Goal: Complete application form

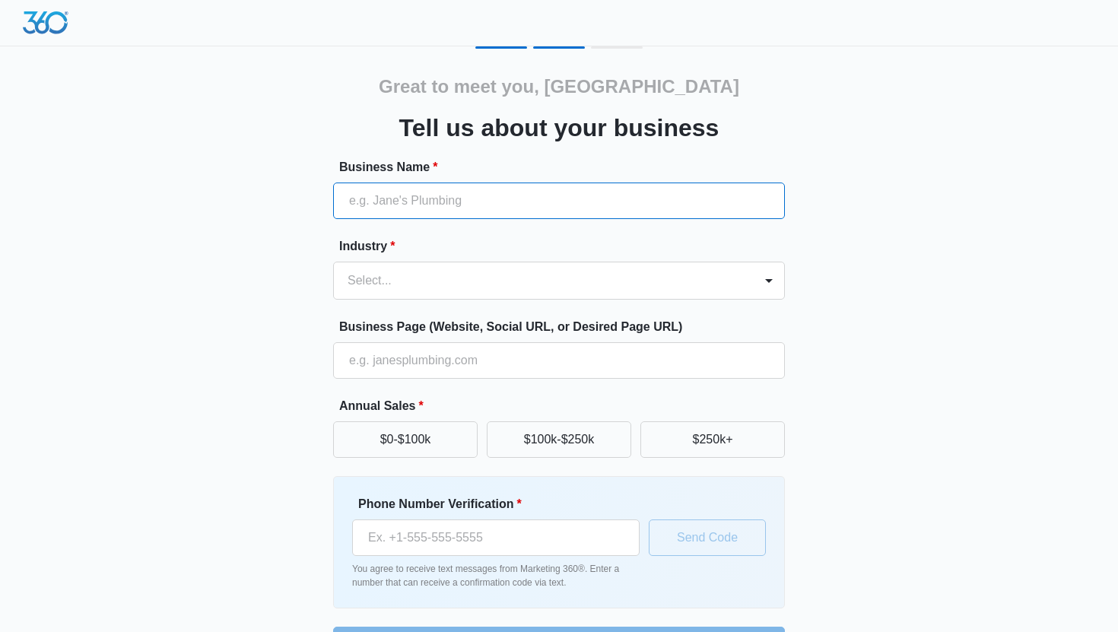
click at [526, 186] on input "Business Name *" at bounding box center [559, 200] width 452 height 36
type input "[PERSON_NAME] Marketing"
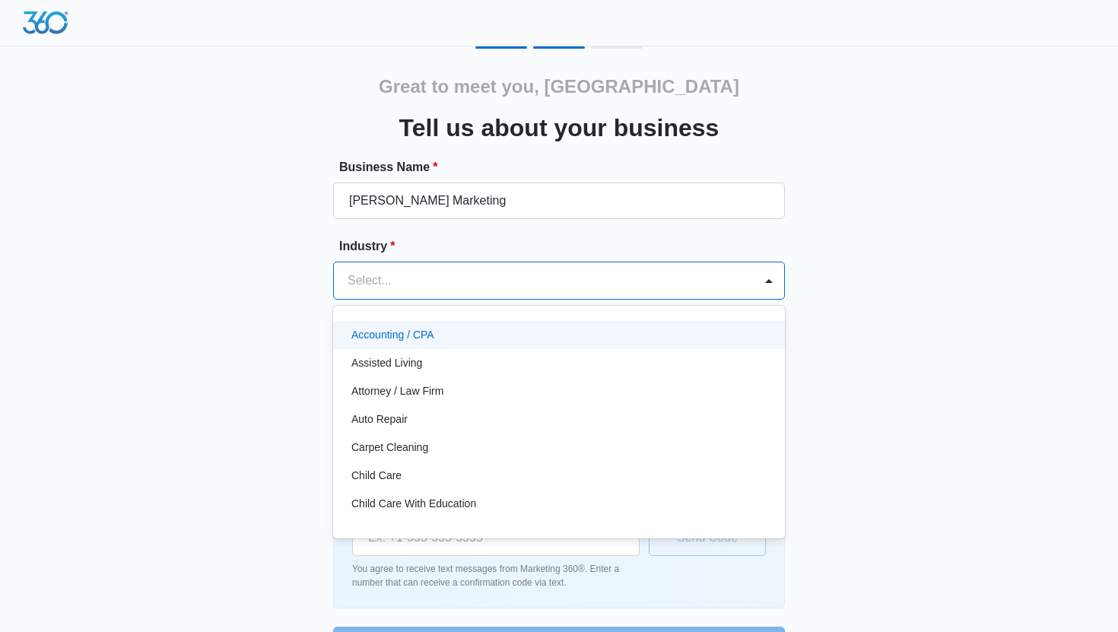
click at [569, 273] on div at bounding box center [540, 280] width 386 height 21
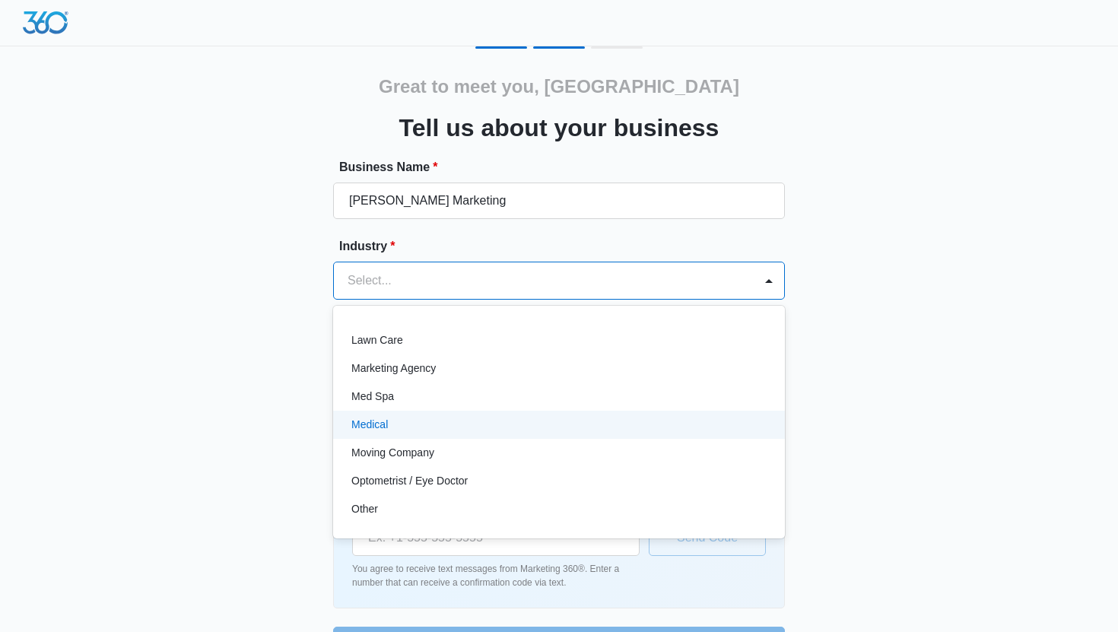
scroll to position [768, 0]
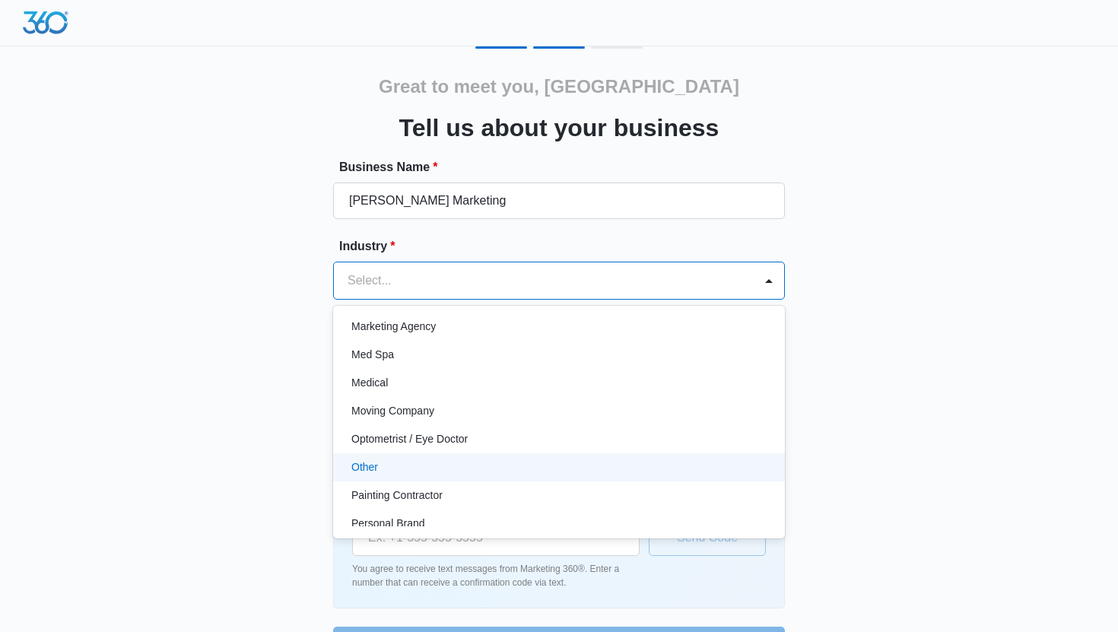
click at [493, 455] on div "Other" at bounding box center [559, 467] width 452 height 28
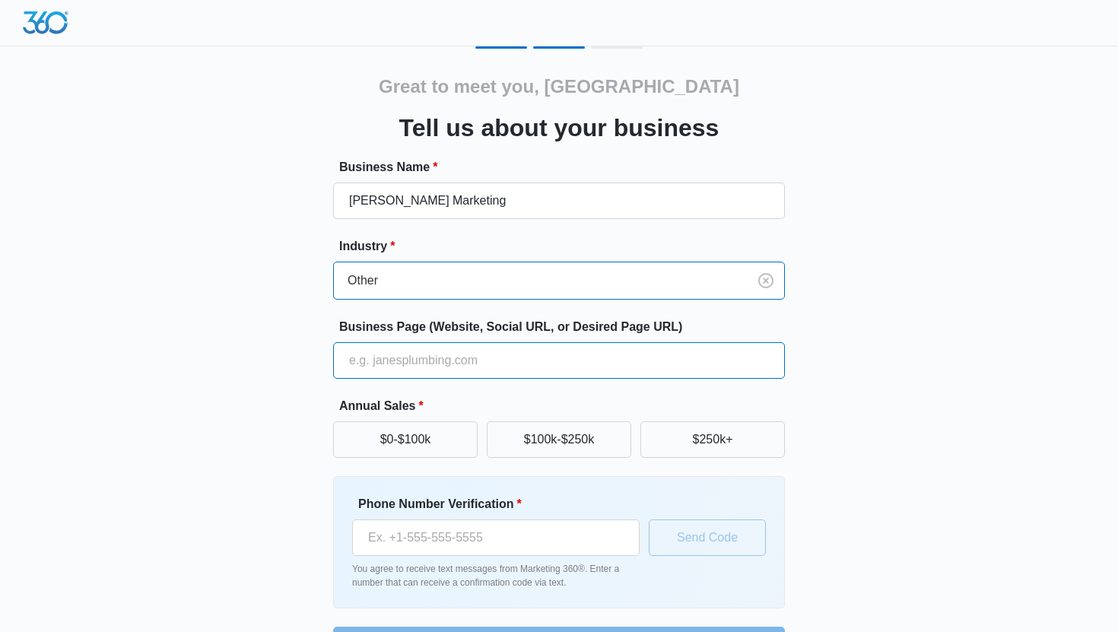
click at [565, 347] on input "Business Page (Website, Social URL, or Desired Page URL)" at bounding box center [559, 360] width 452 height 36
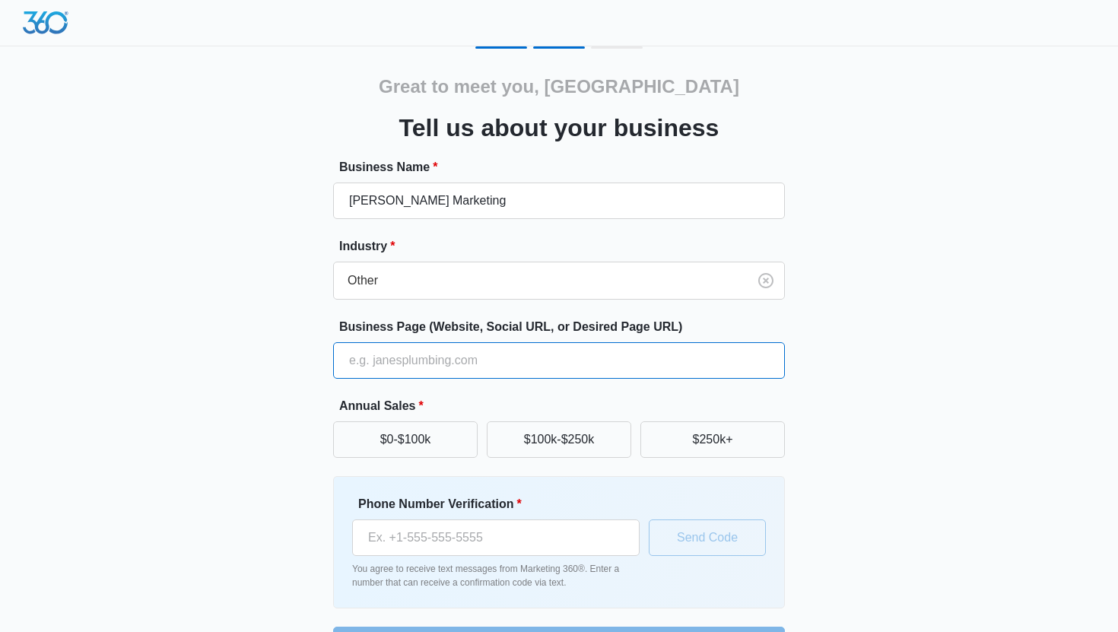
type input "[URL][DOMAIN_NAME]"
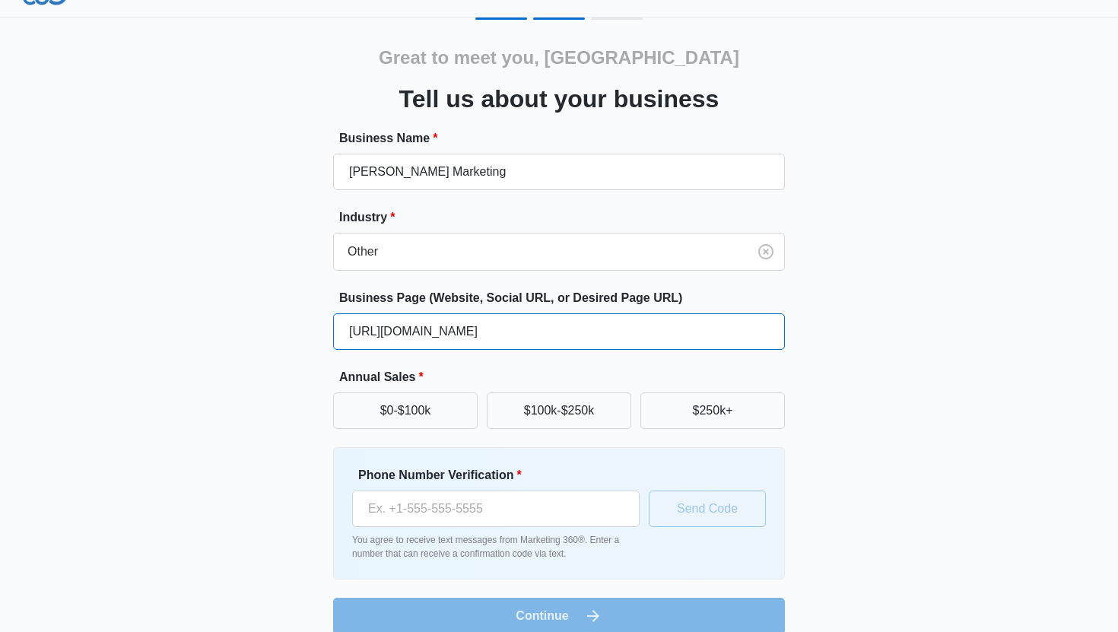
scroll to position [49, 0]
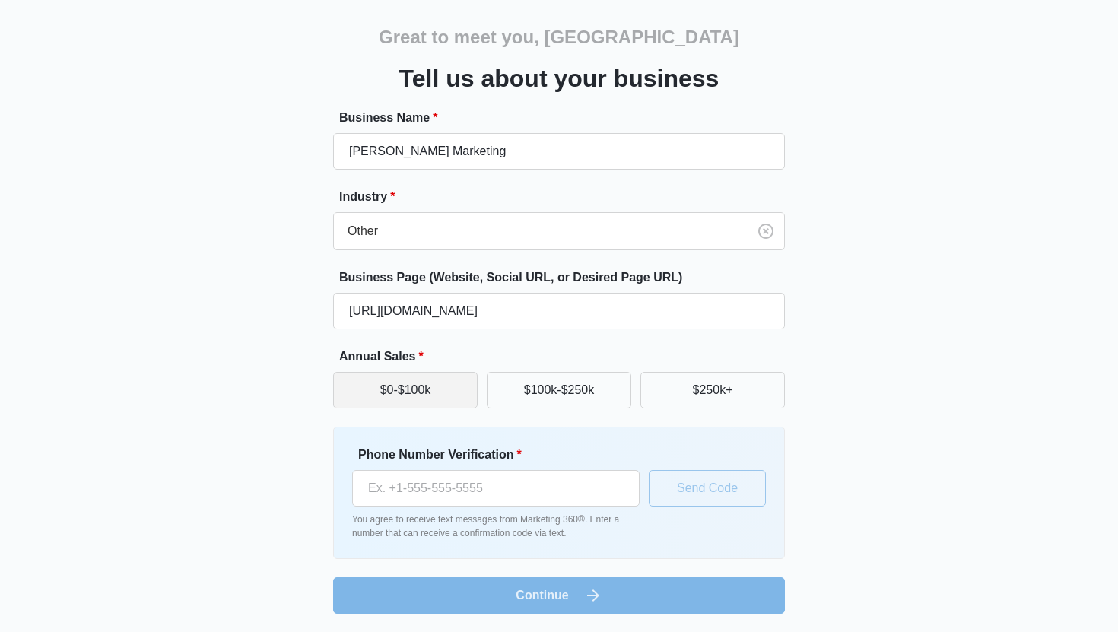
click at [436, 395] on button "$0-$100k" at bounding box center [405, 390] width 144 height 36
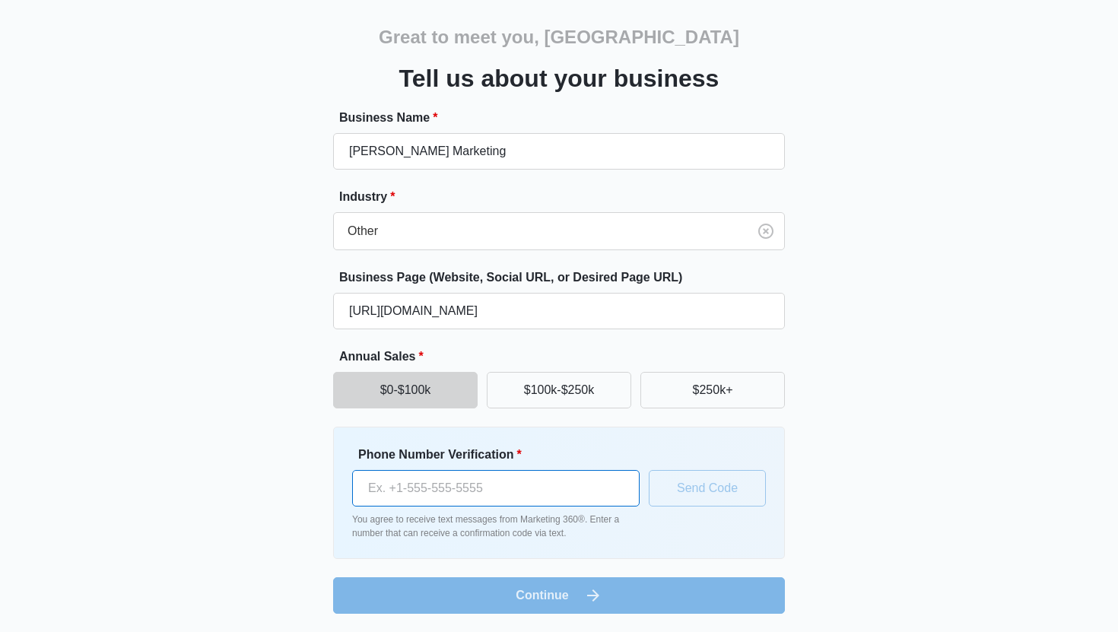
click at [466, 492] on input "Phone Number Verification *" at bounding box center [495, 488] width 287 height 36
click at [886, 338] on div "Great to meet you, [PERSON_NAME] Tell us about your business Business Name * [P…" at bounding box center [559, 305] width 912 height 617
click at [557, 496] on input "Phone Number Verification *" at bounding box center [495, 488] width 287 height 36
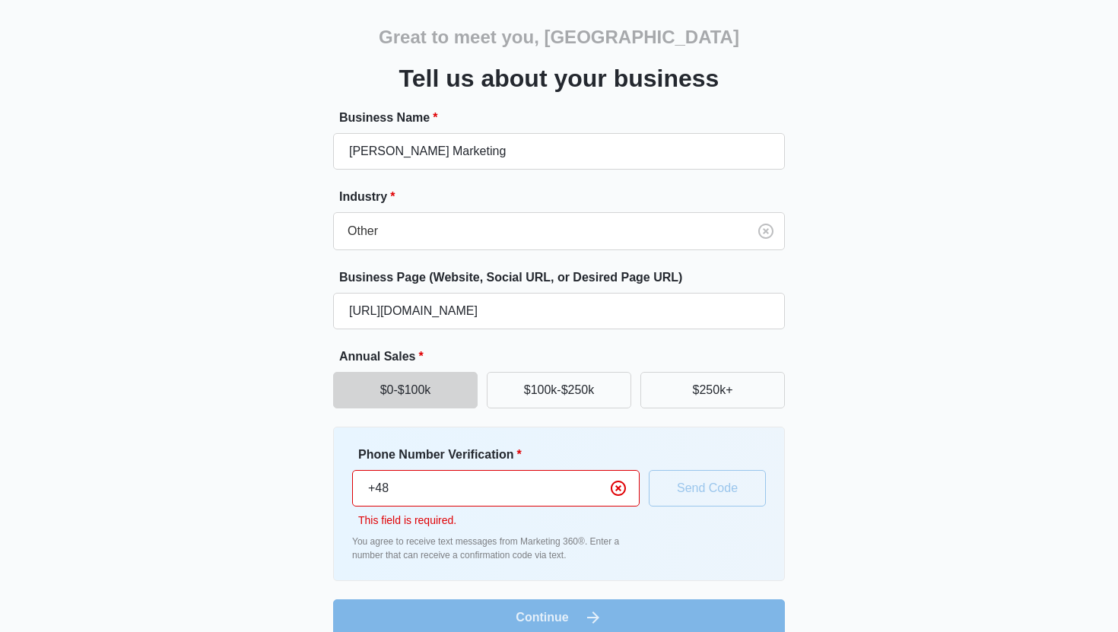
type input "[PHONE_NUMBER]"
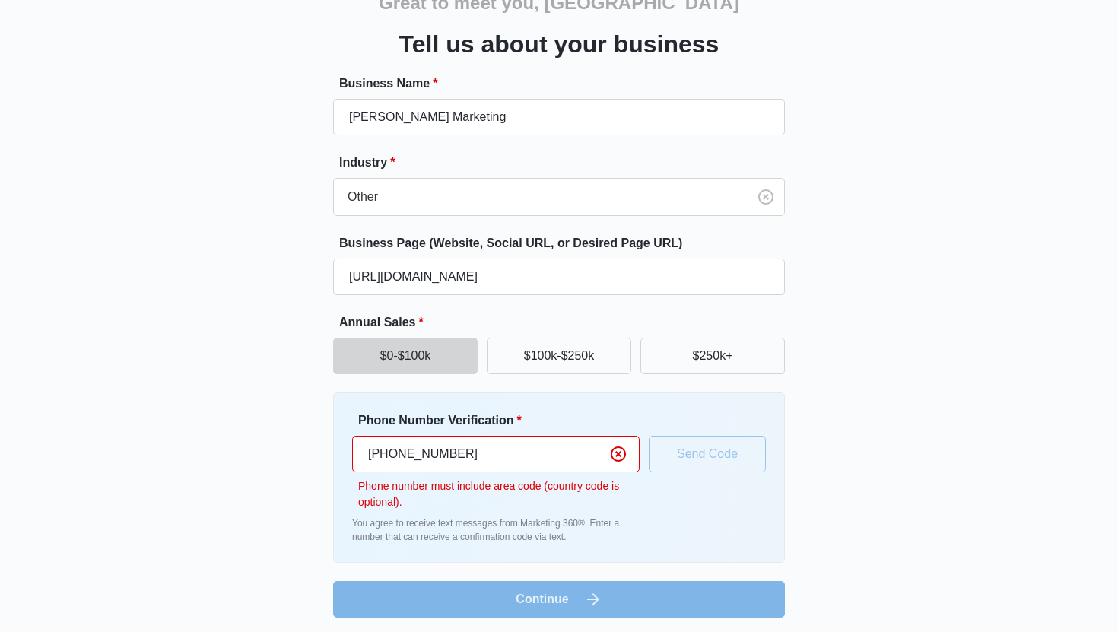
scroll to position [85, 0]
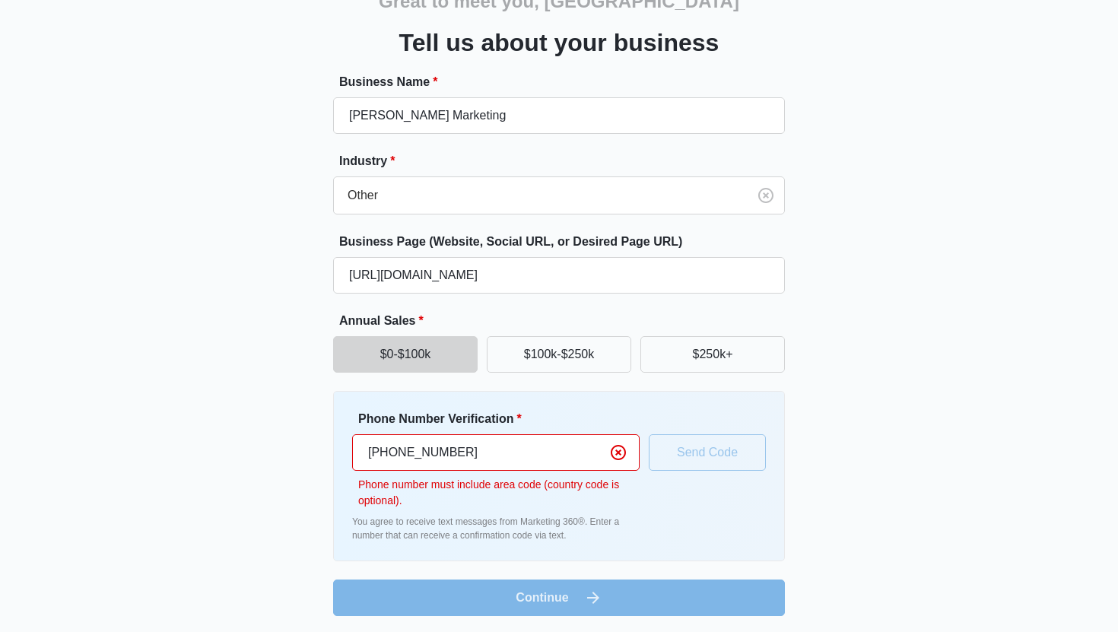
click at [682, 456] on div "Phone Number Verification * [PHONE_NUMBER] Phone number must include area code …" at bounding box center [559, 476] width 414 height 132
click at [610, 454] on icon "Clear" at bounding box center [617, 452] width 15 height 15
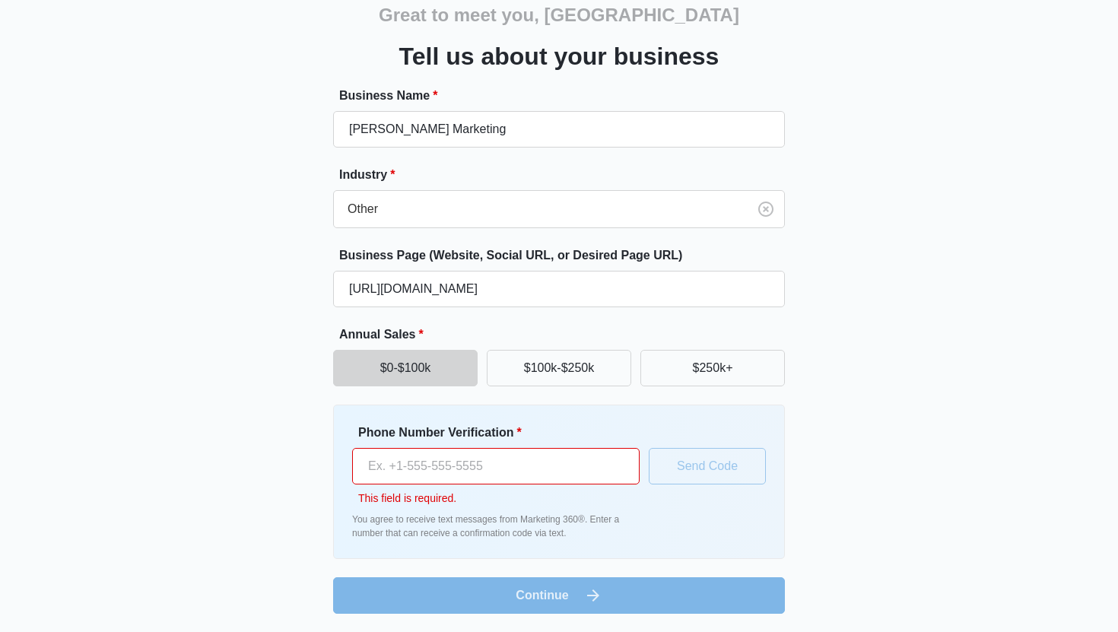
scroll to position [71, 0]
